Goal: Information Seeking & Learning: Learn about a topic

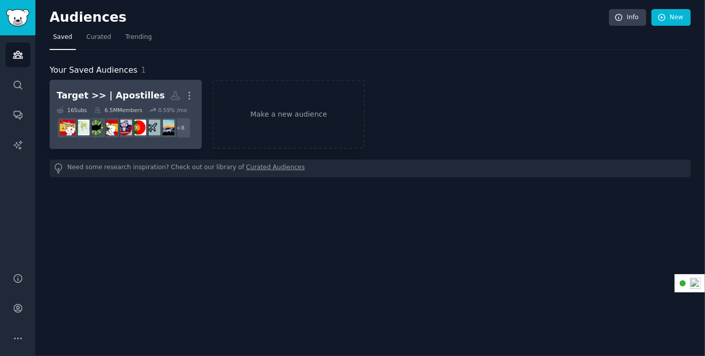
click at [132, 92] on div "Target >> | Apostilles" at bounding box center [111, 95] width 108 height 13
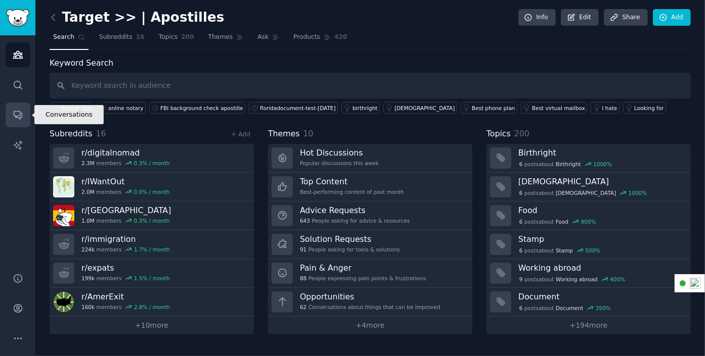
click at [14, 106] on link "Conversations" at bounding box center [18, 115] width 25 height 25
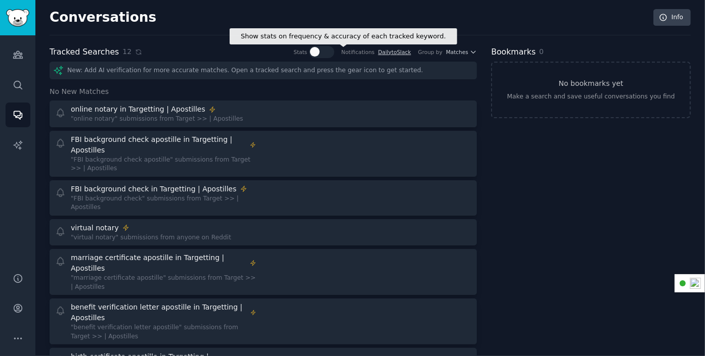
click at [328, 52] on div at bounding box center [325, 52] width 5 height 10
checkbox input "true"
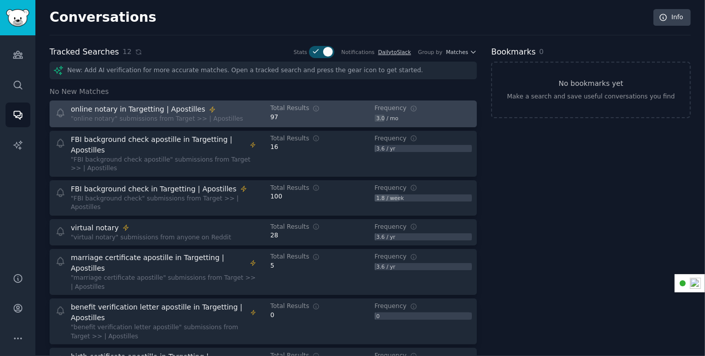
click at [217, 107] on div "online notary in Targetting | Apostilles" at bounding box center [157, 109] width 172 height 11
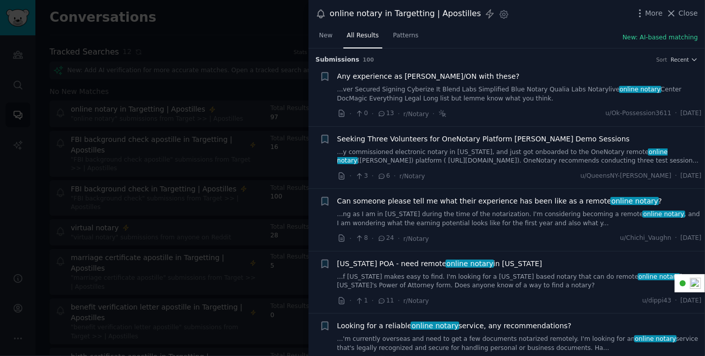
click at [254, 18] on div at bounding box center [352, 178] width 705 height 356
